Goal: Task Accomplishment & Management: Manage account settings

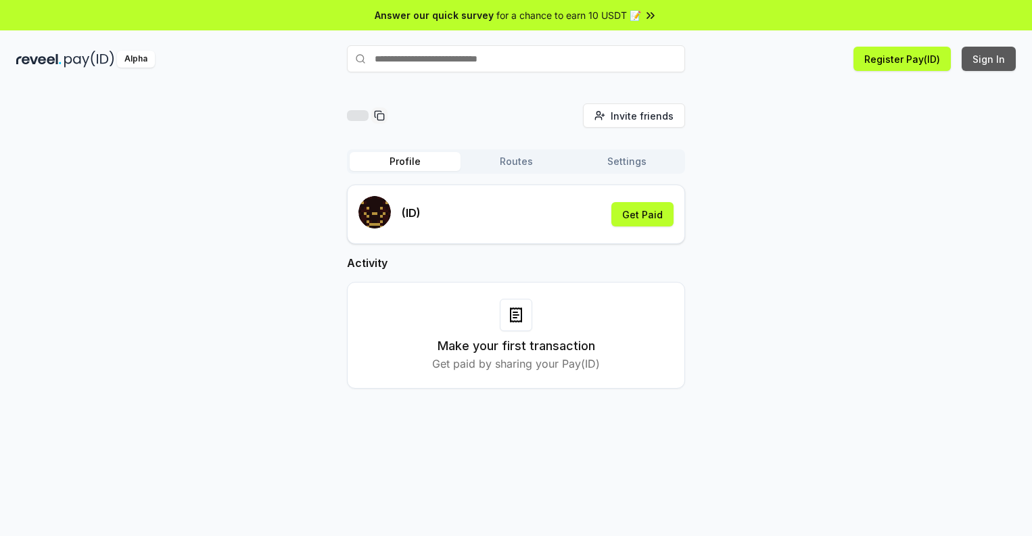
click at [989, 59] on button "Sign In" at bounding box center [989, 59] width 54 height 24
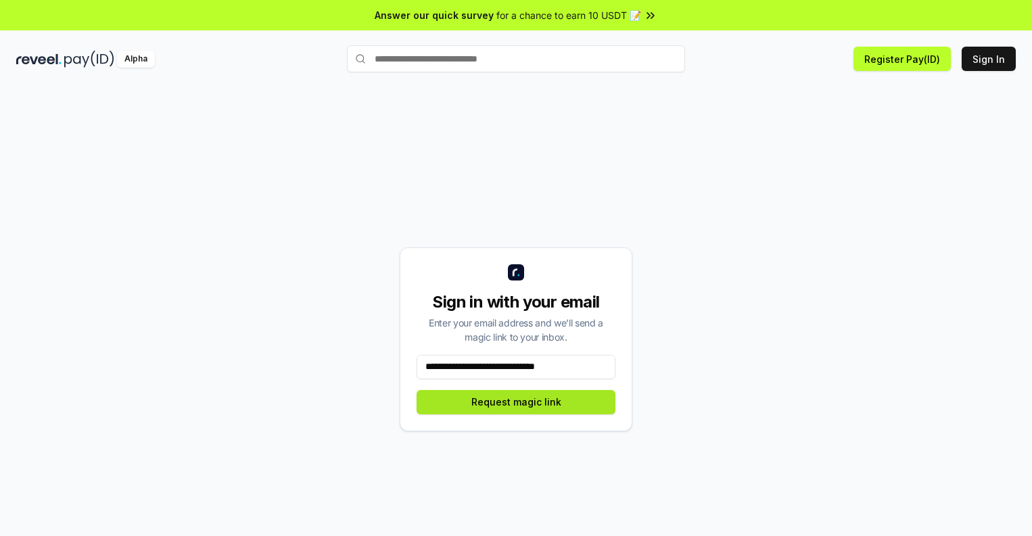
type input "**********"
click at [516, 402] on button "Request magic link" at bounding box center [516, 402] width 199 height 24
